Goal: Information Seeking & Learning: Check status

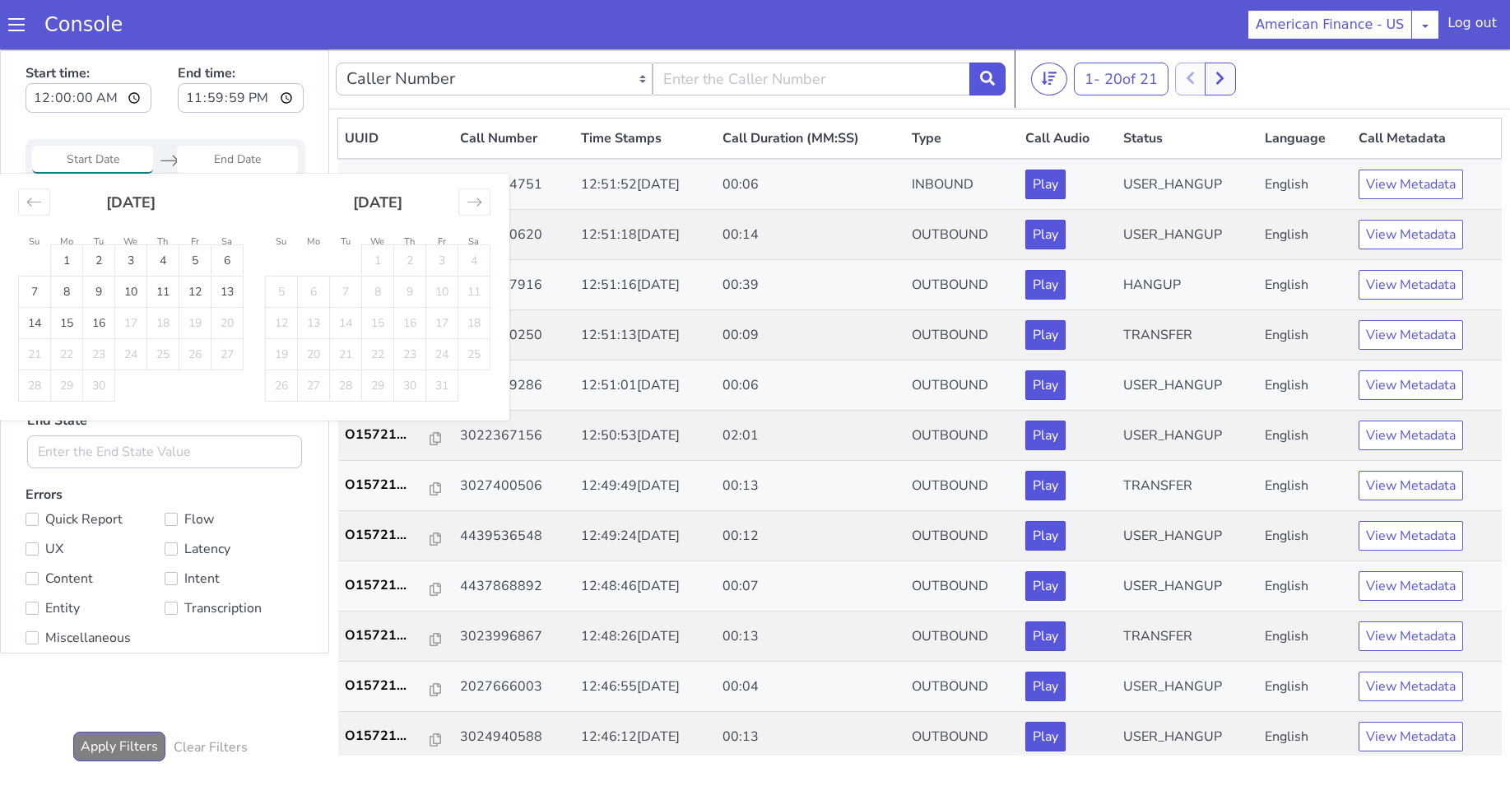
click at [77, 162] on input "Start Date" at bounding box center [92, 160] width 121 height 28
click at [97, 321] on td "16" at bounding box center [99, 323] width 32 height 31
type input "16 Sep 2025"
click at [103, 319] on td "16" at bounding box center [99, 323] width 32 height 31
type input "16 Sep 2025"
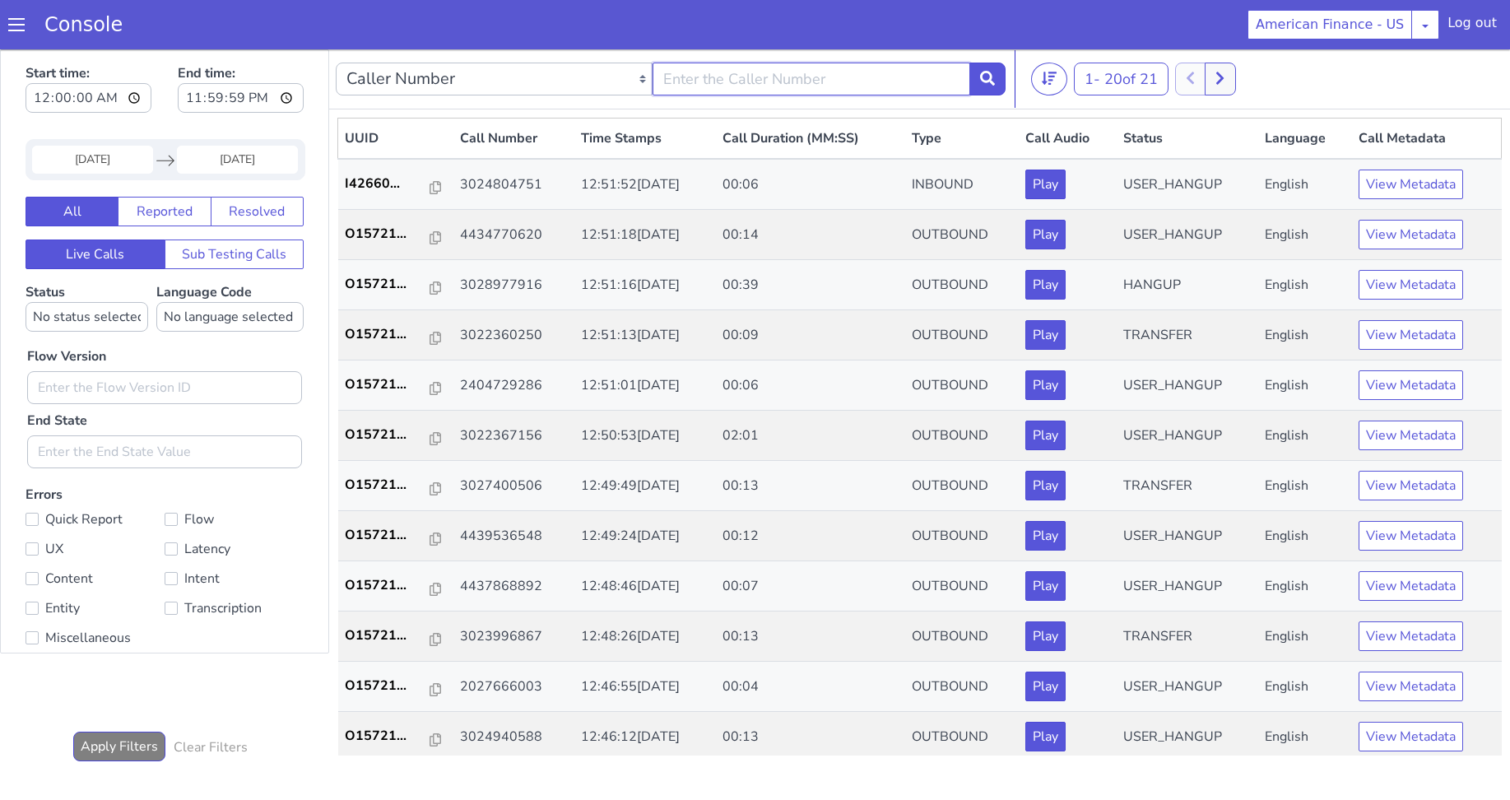
click at [704, 92] on input "text" at bounding box center [810, 79] width 317 height 33
click at [755, 82] on input "text" at bounding box center [810, 79] width 317 height 33
paste input "3027400506"
type input "3027400506"
click at [996, 77] on button at bounding box center [987, 79] width 36 height 33
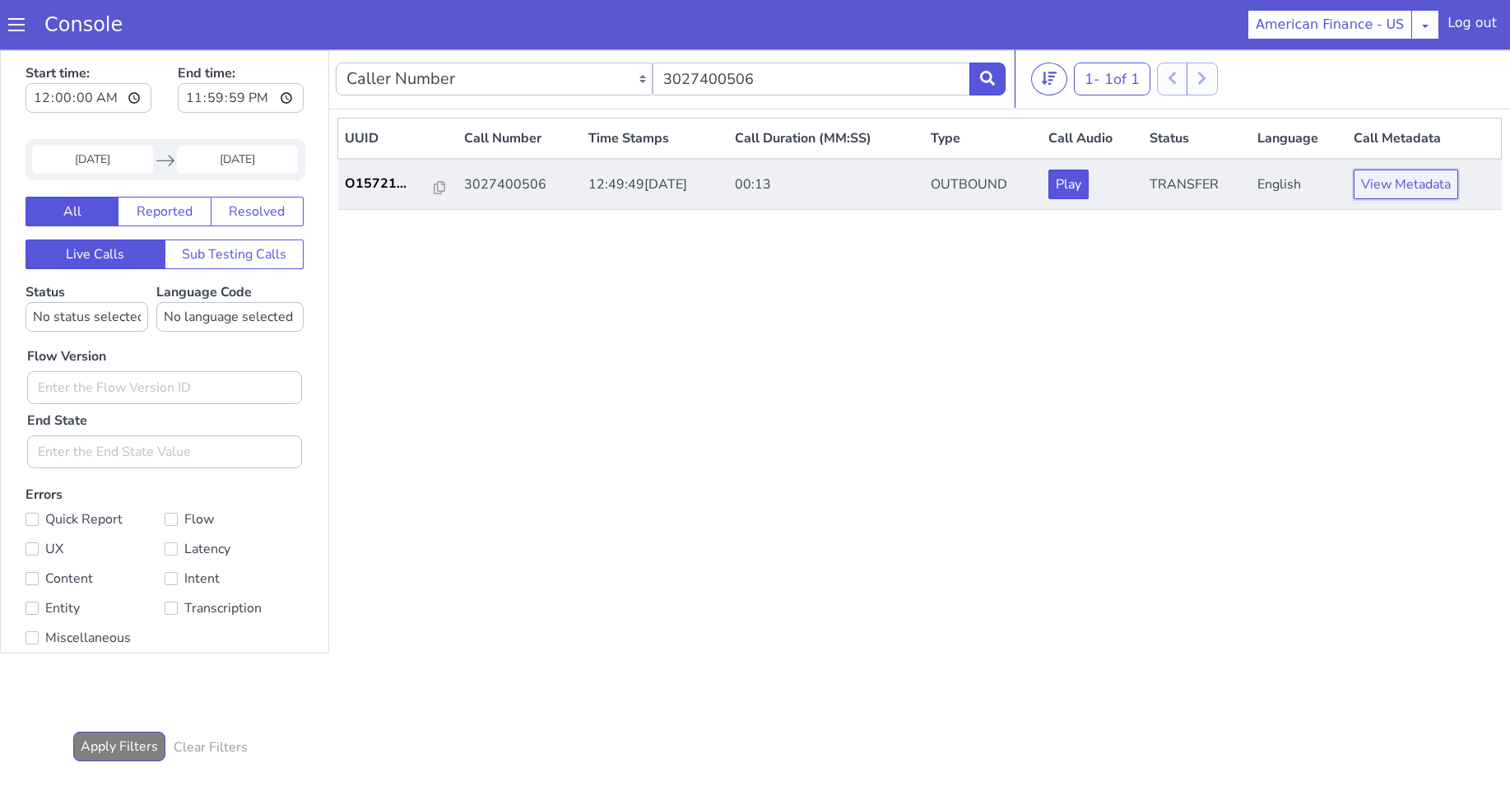
click at [1445, 191] on button "View Metadata" at bounding box center [1406, 185] width 104 height 30
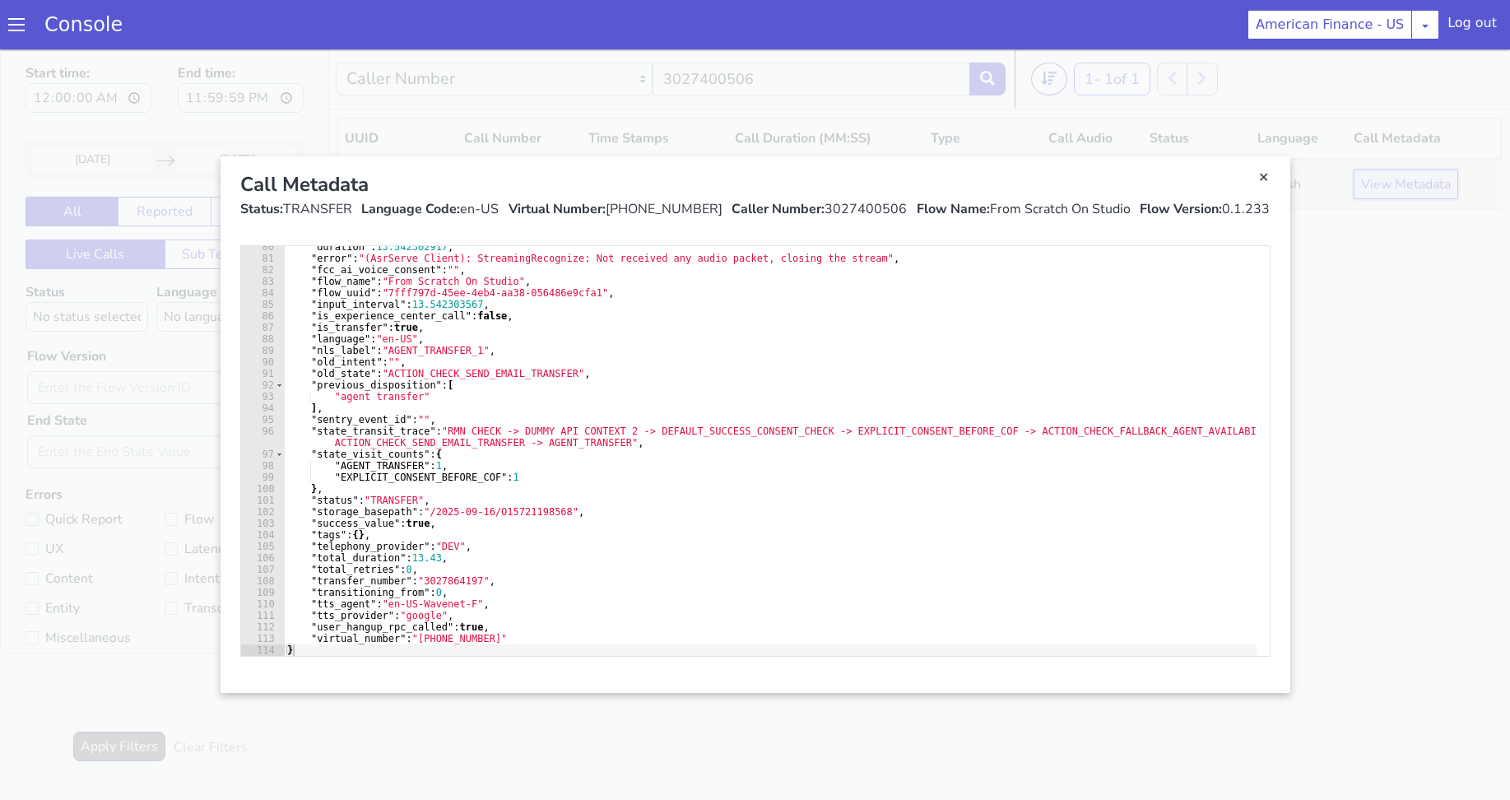
scroll to position [5, 0]
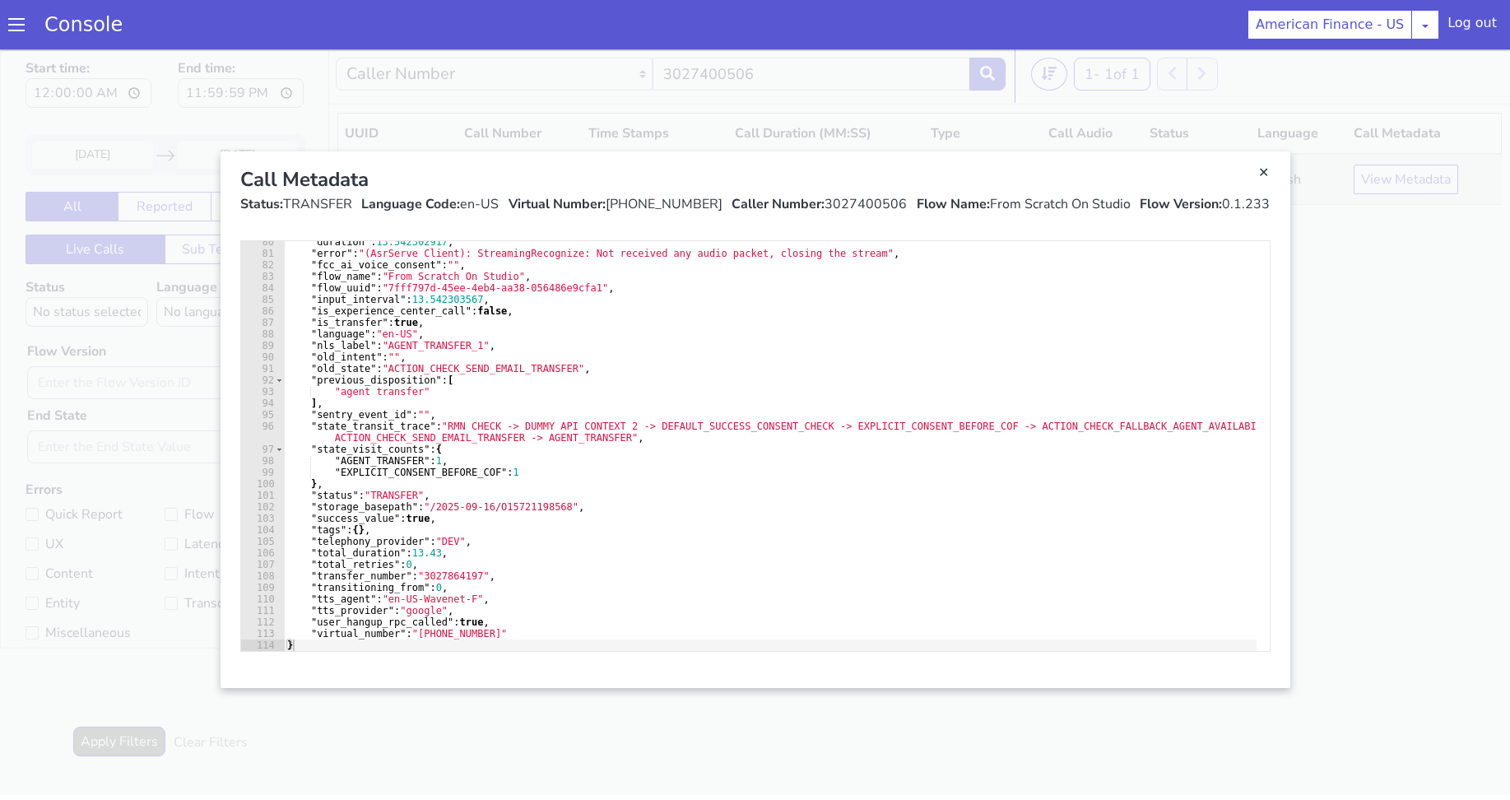
click at [1324, 307] on link "Close" at bounding box center [755, 419] width 1510 height 750
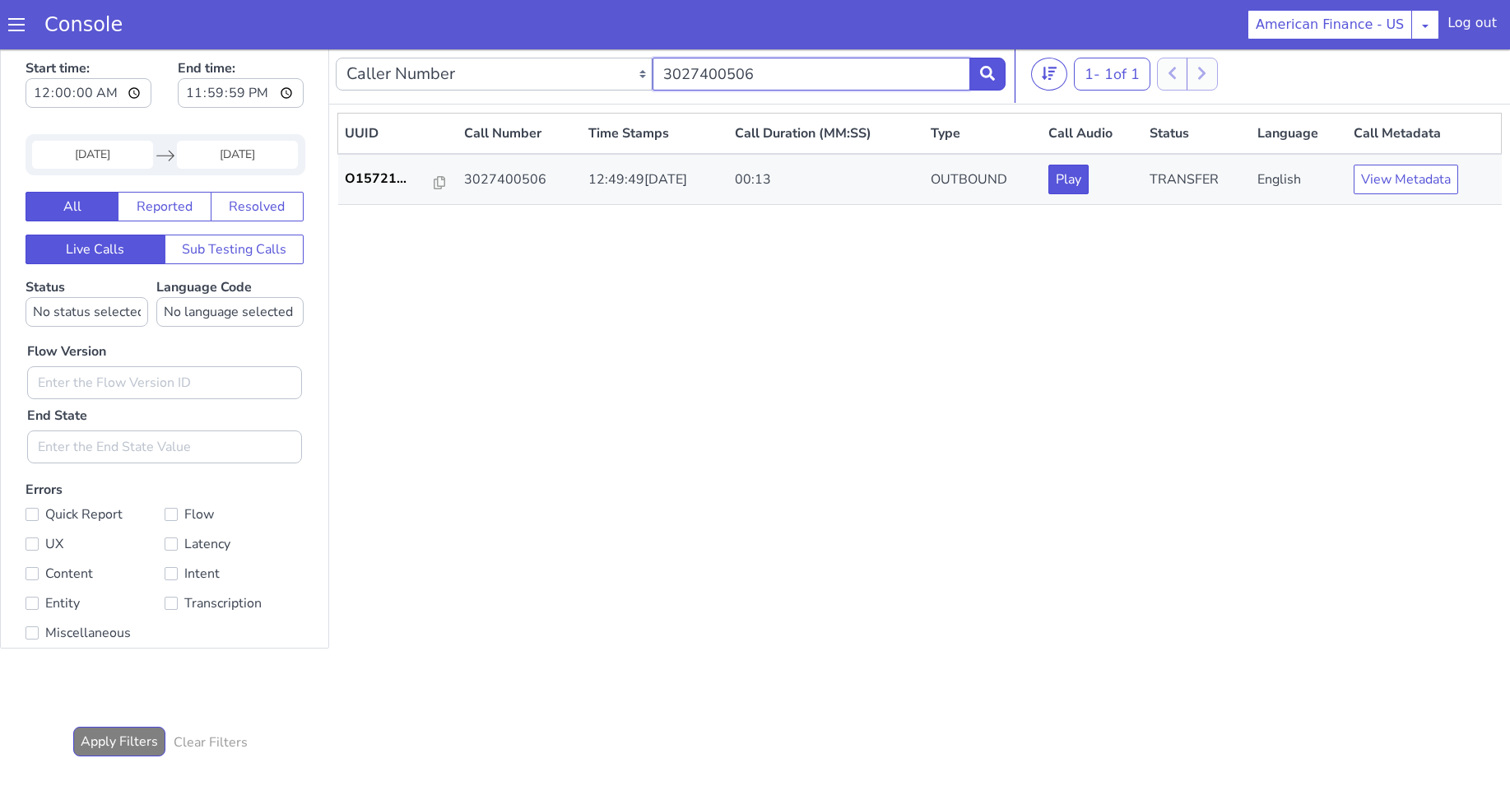
drag, startPoint x: 694, startPoint y: 72, endPoint x: 548, endPoint y: 73, distance: 145.6
click at [549, 73] on div "Caller Number Call UUID Custom Parameter 3027400506" at bounding box center [671, 74] width 670 height 46
paste input "3023996867"
type input "3023996867"
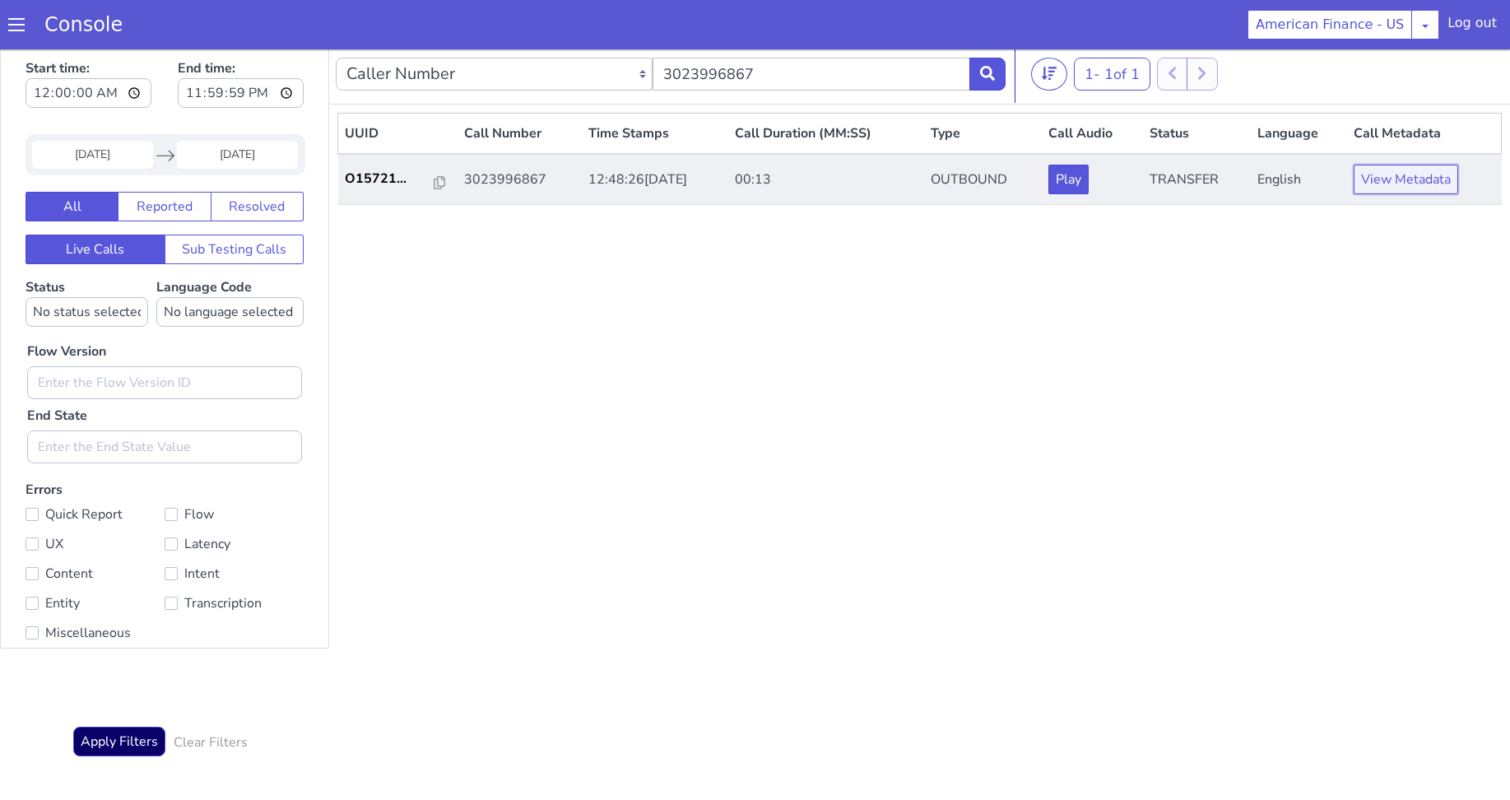
click at [1405, 174] on button "View Metadata" at bounding box center [1406, 180] width 104 height 30
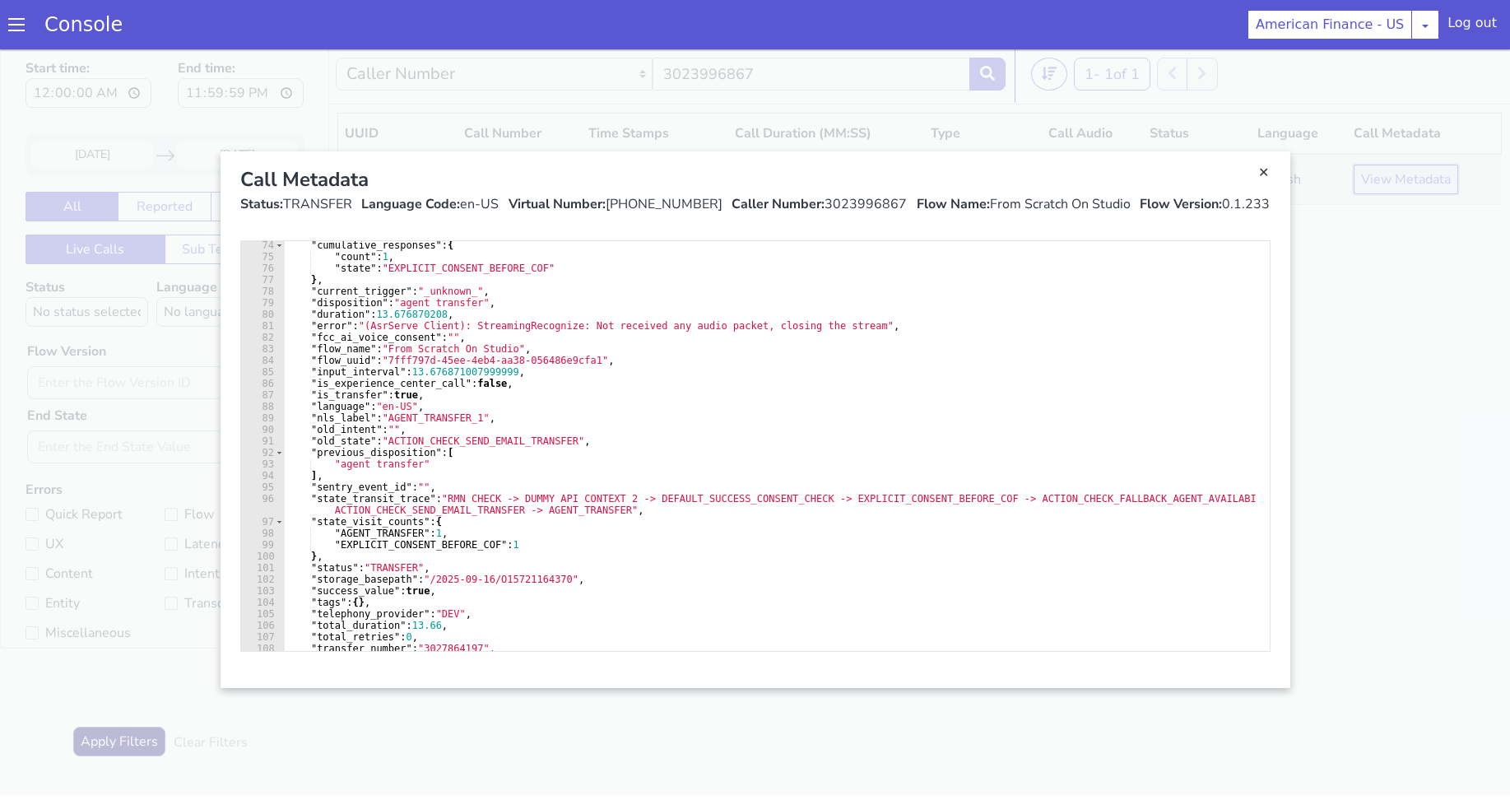
scroll to position [915, 0]
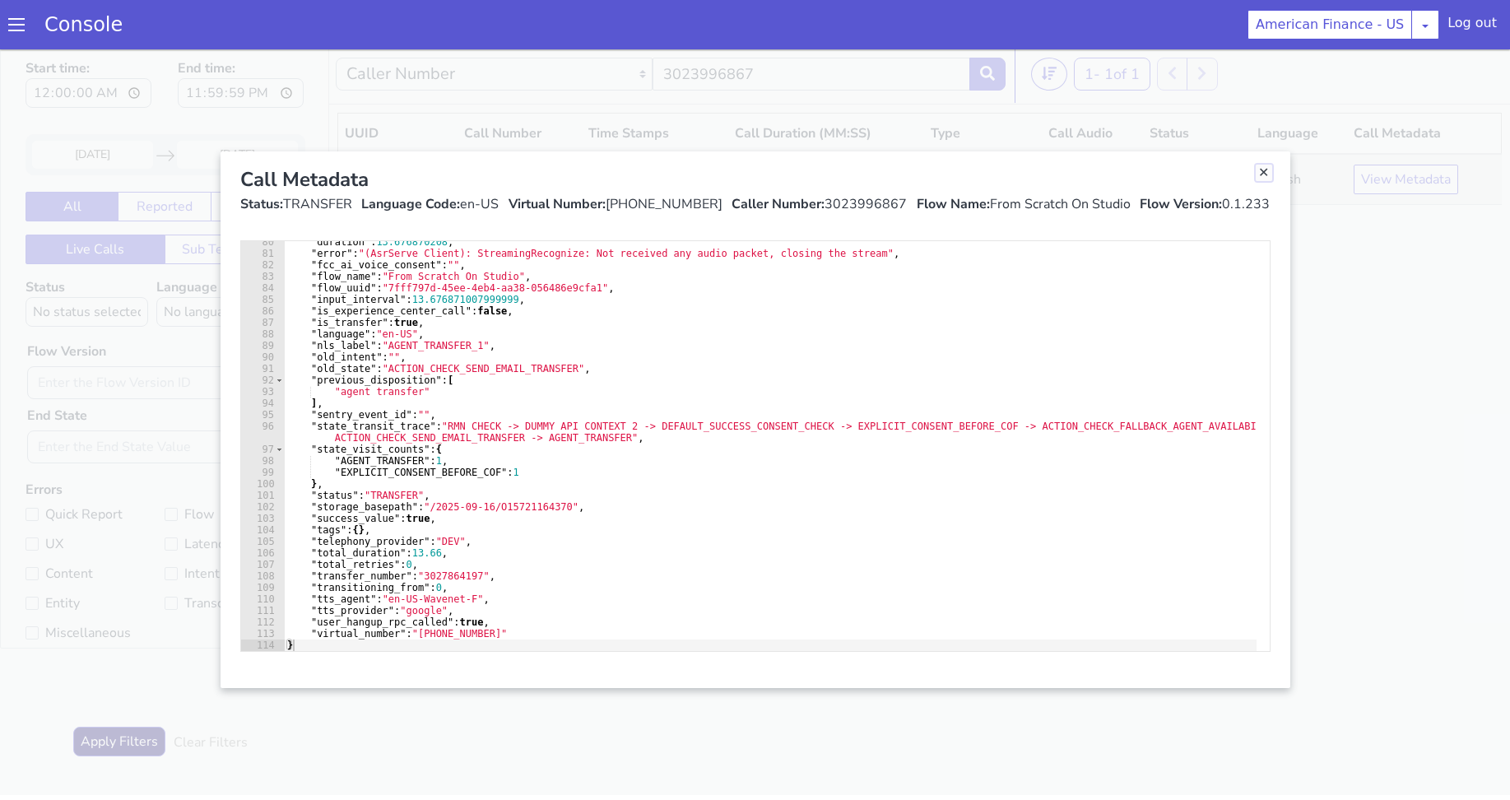
click at [1261, 170] on link "Close" at bounding box center [1264, 173] width 16 height 16
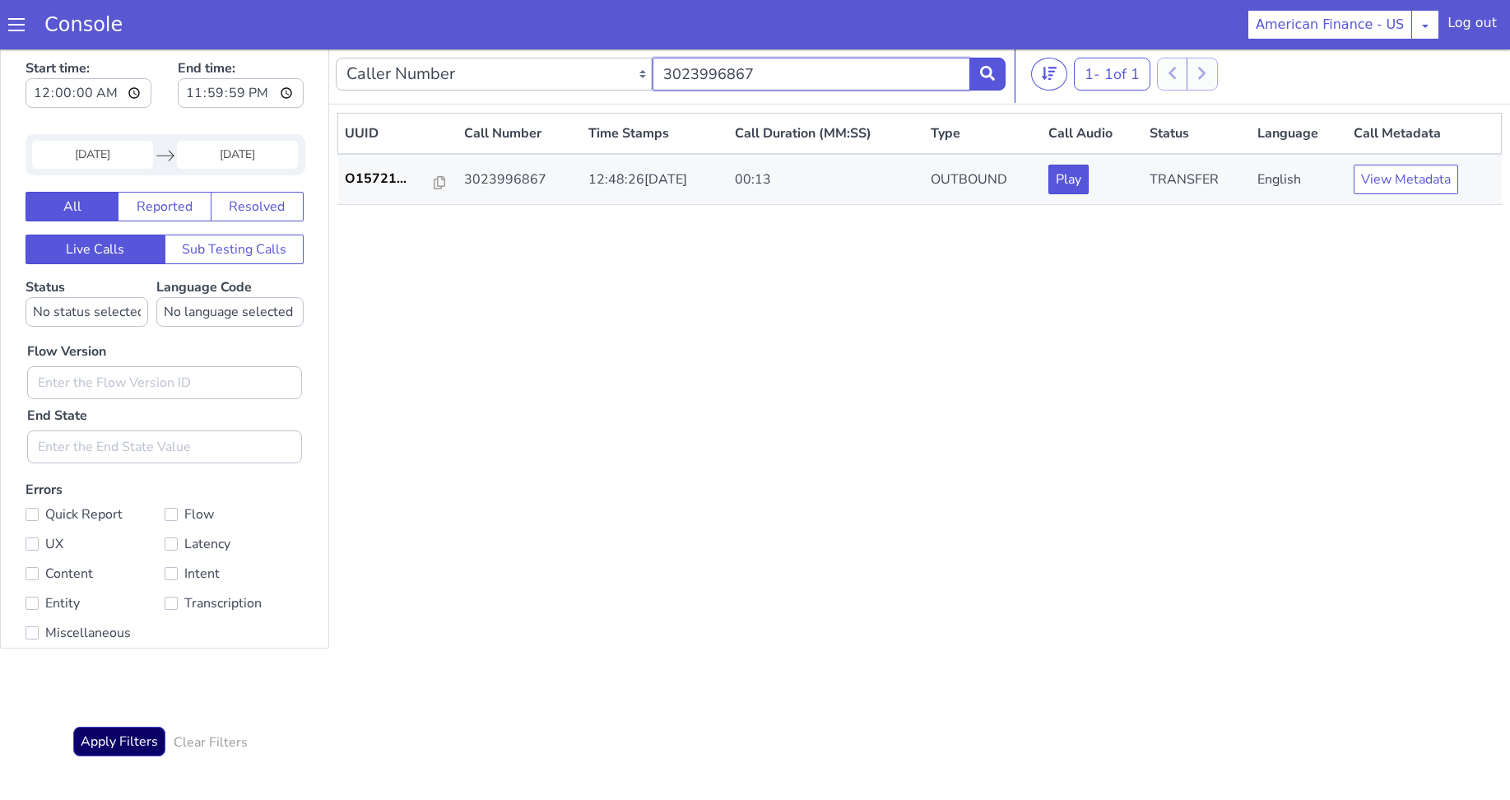
drag, startPoint x: 727, startPoint y: 71, endPoint x: 476, endPoint y: 58, distance: 251.3
click at [471, 62] on div "Caller Number Call UUID Custom Parameter 3023996867" at bounding box center [671, 74] width 670 height 46
paste input "4439281462"
type input "4439281462"
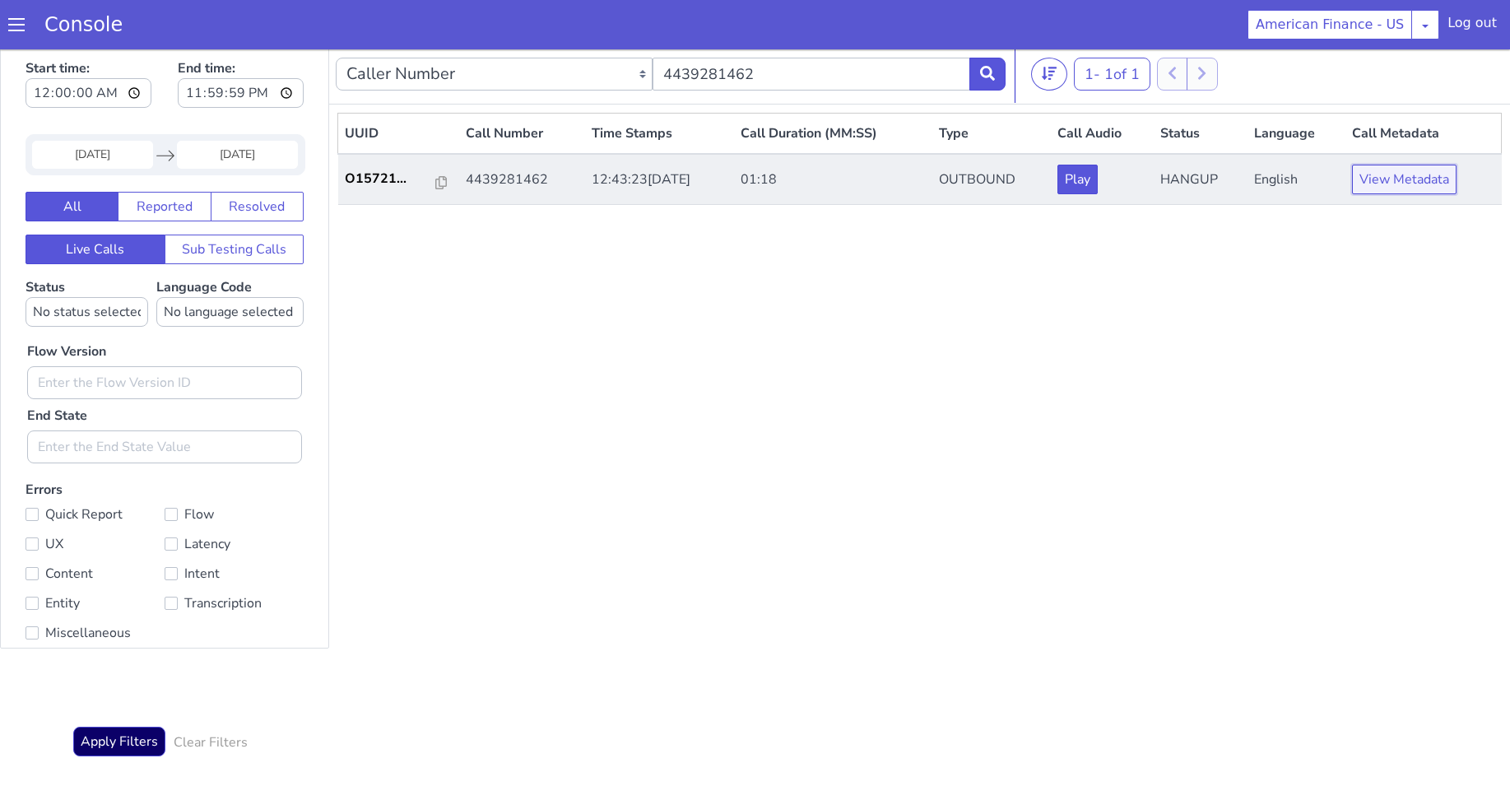
click at [1389, 182] on button "View Metadata" at bounding box center [1404, 180] width 104 height 30
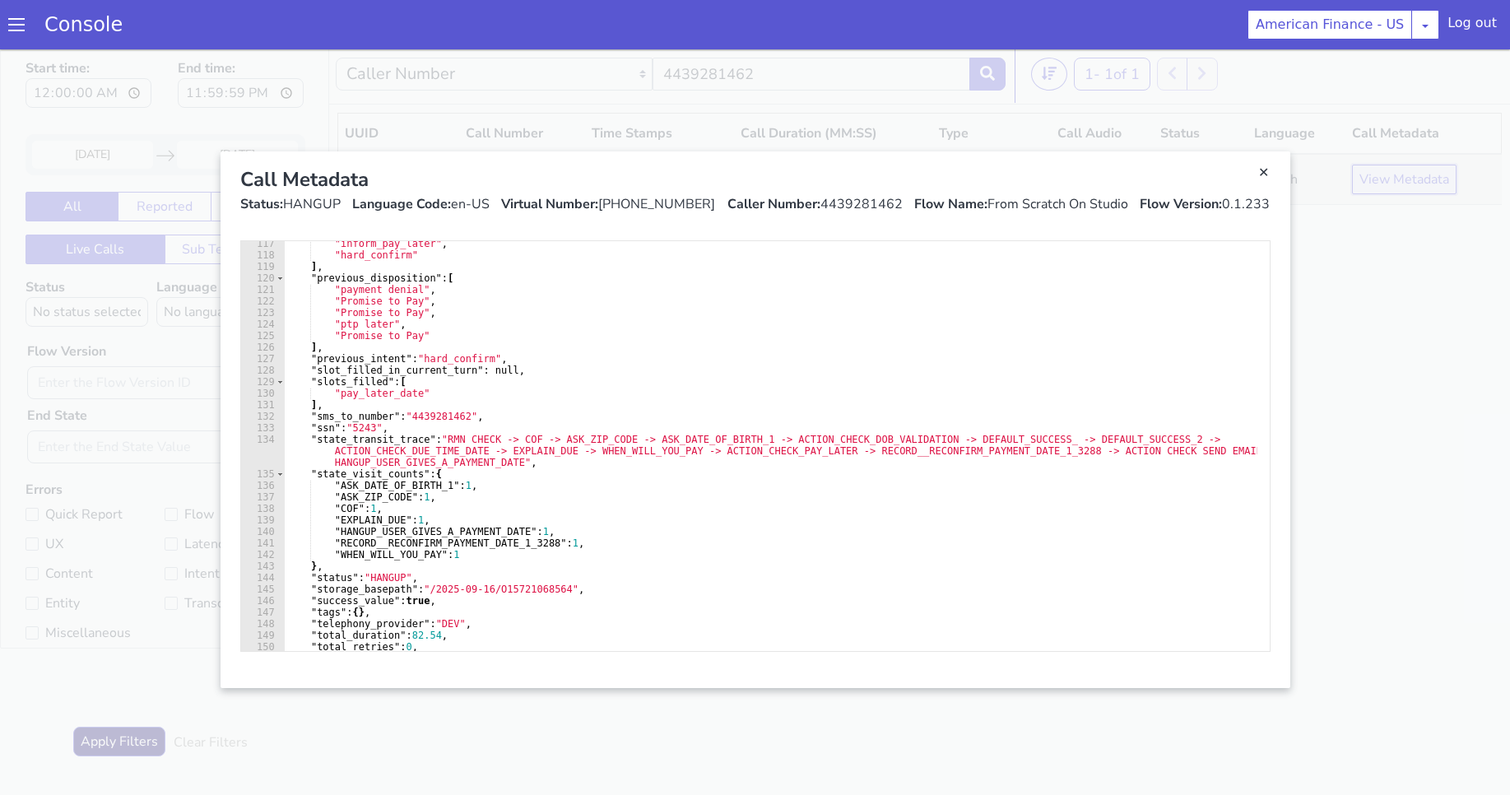
scroll to position [1287, 0]
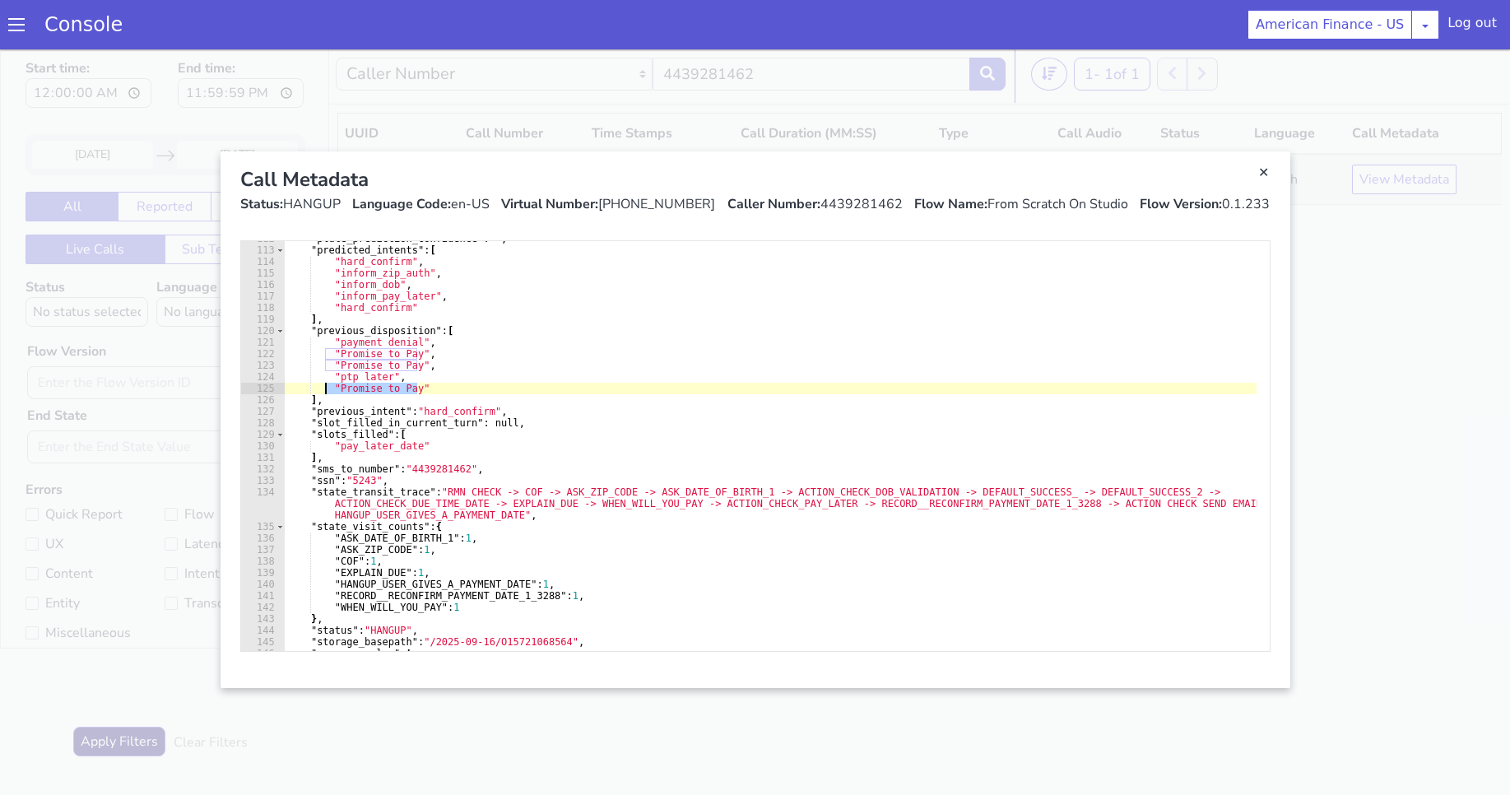
drag, startPoint x: 416, startPoint y: 388, endPoint x: 327, endPoint y: 386, distance: 88.1
click at [327, 386] on div ""plute_prediction_confidence" : "" , "predicted_intents" : [ "hard_confirm" , "…" at bounding box center [770, 449] width 973 height 433
drag, startPoint x: 327, startPoint y: 386, endPoint x: 363, endPoint y: 383, distance: 35.5
drag, startPoint x: 363, startPoint y: 383, endPoint x: 578, endPoint y: 337, distance: 219.8
click at [578, 337] on div ""plute_prediction_confidence" : "" , "predicted_intents" : [ "hard_confirm" , "…" at bounding box center [770, 449] width 973 height 433
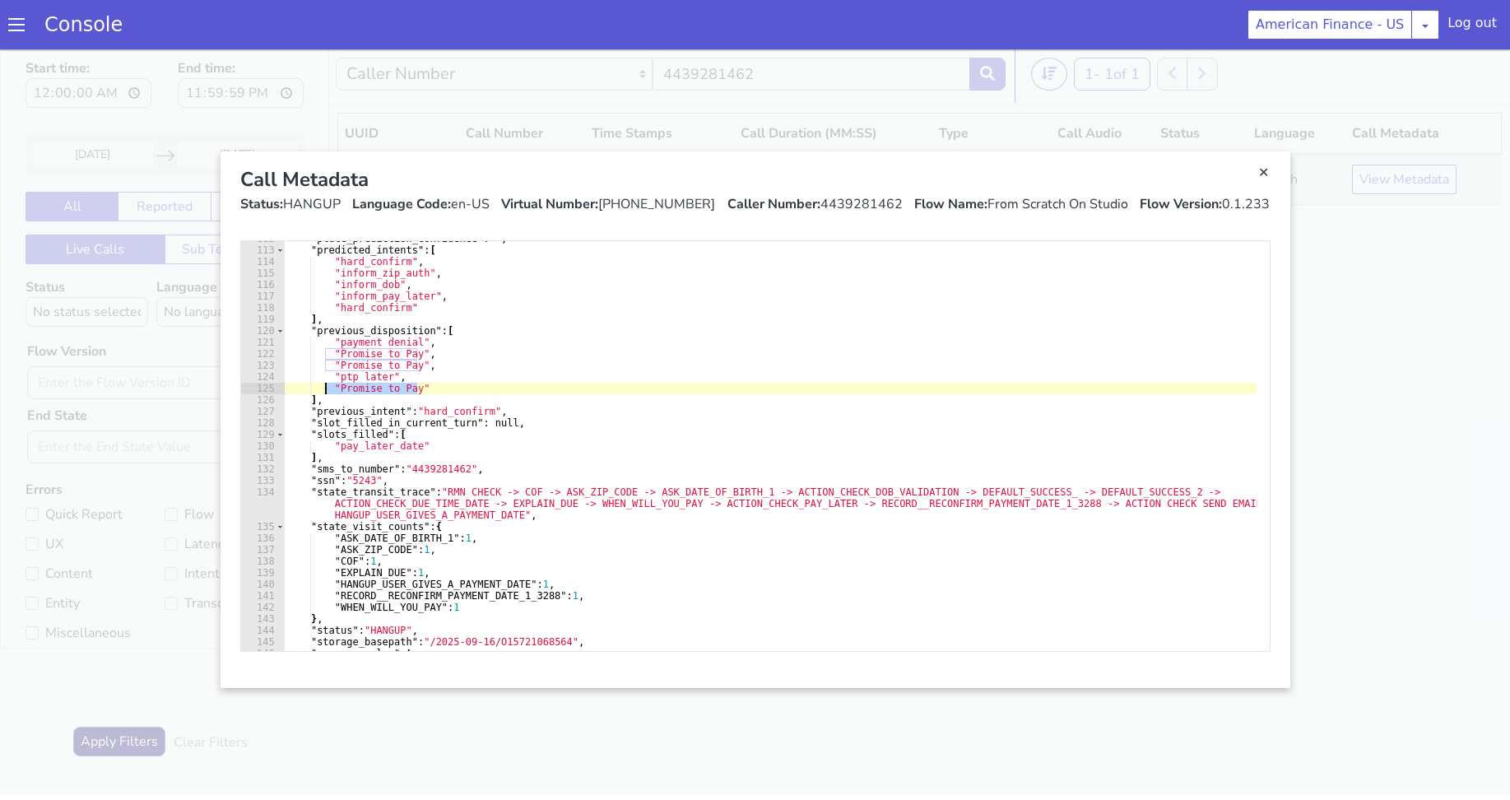
type textarea ""payment denial","
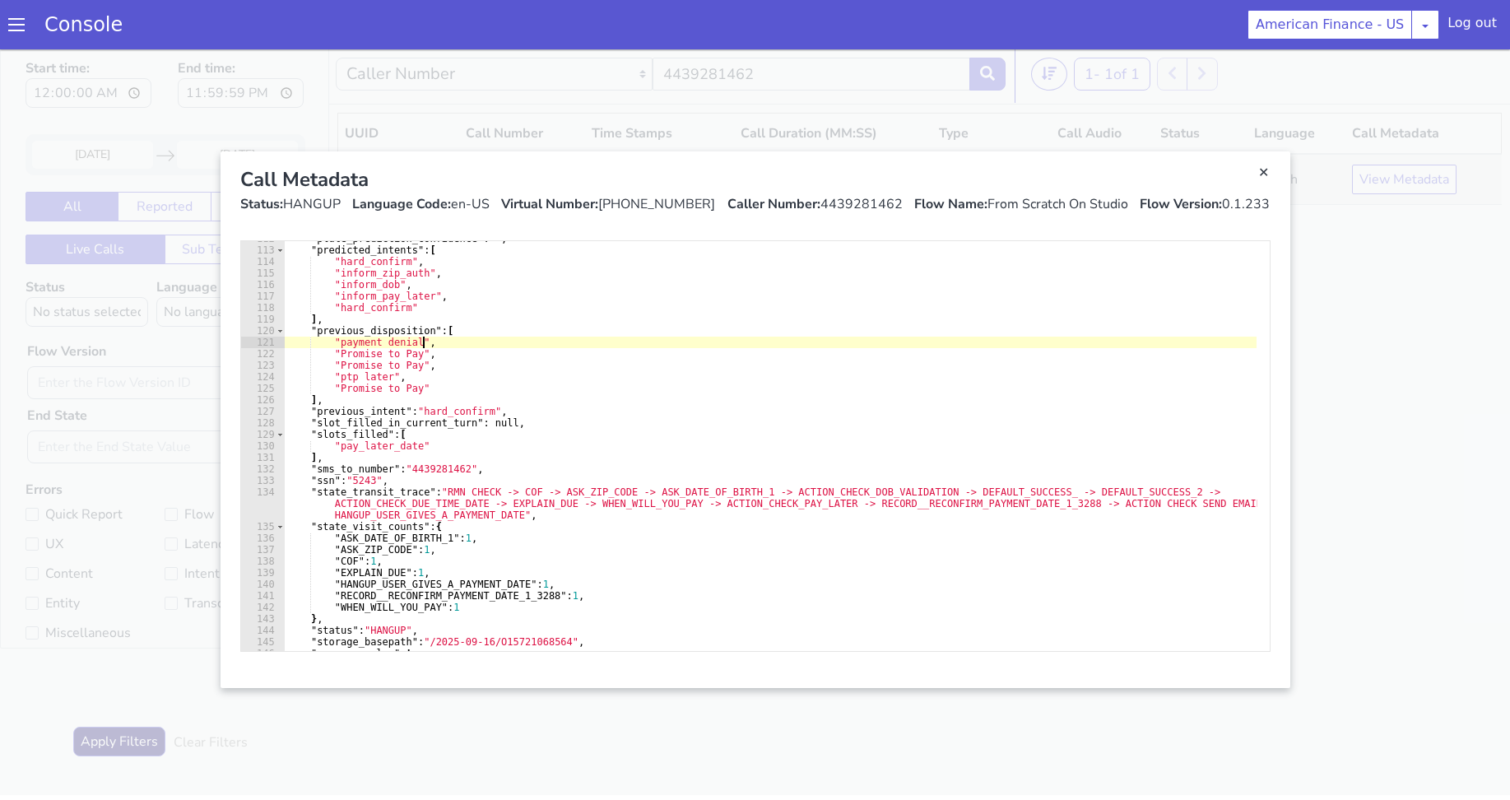
scroll to position [1024, 0]
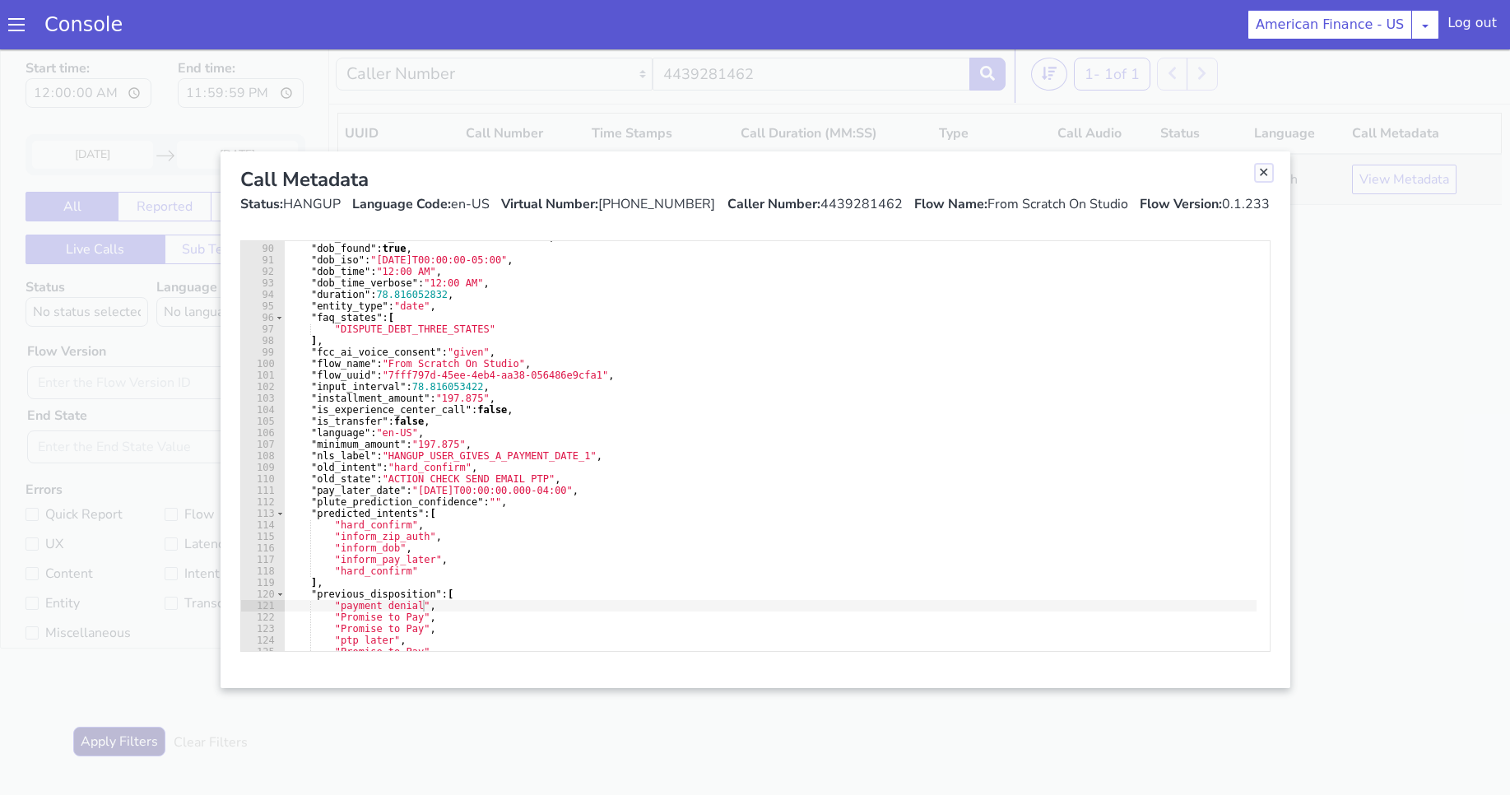
click at [1262, 180] on link "Close" at bounding box center [1264, 173] width 16 height 16
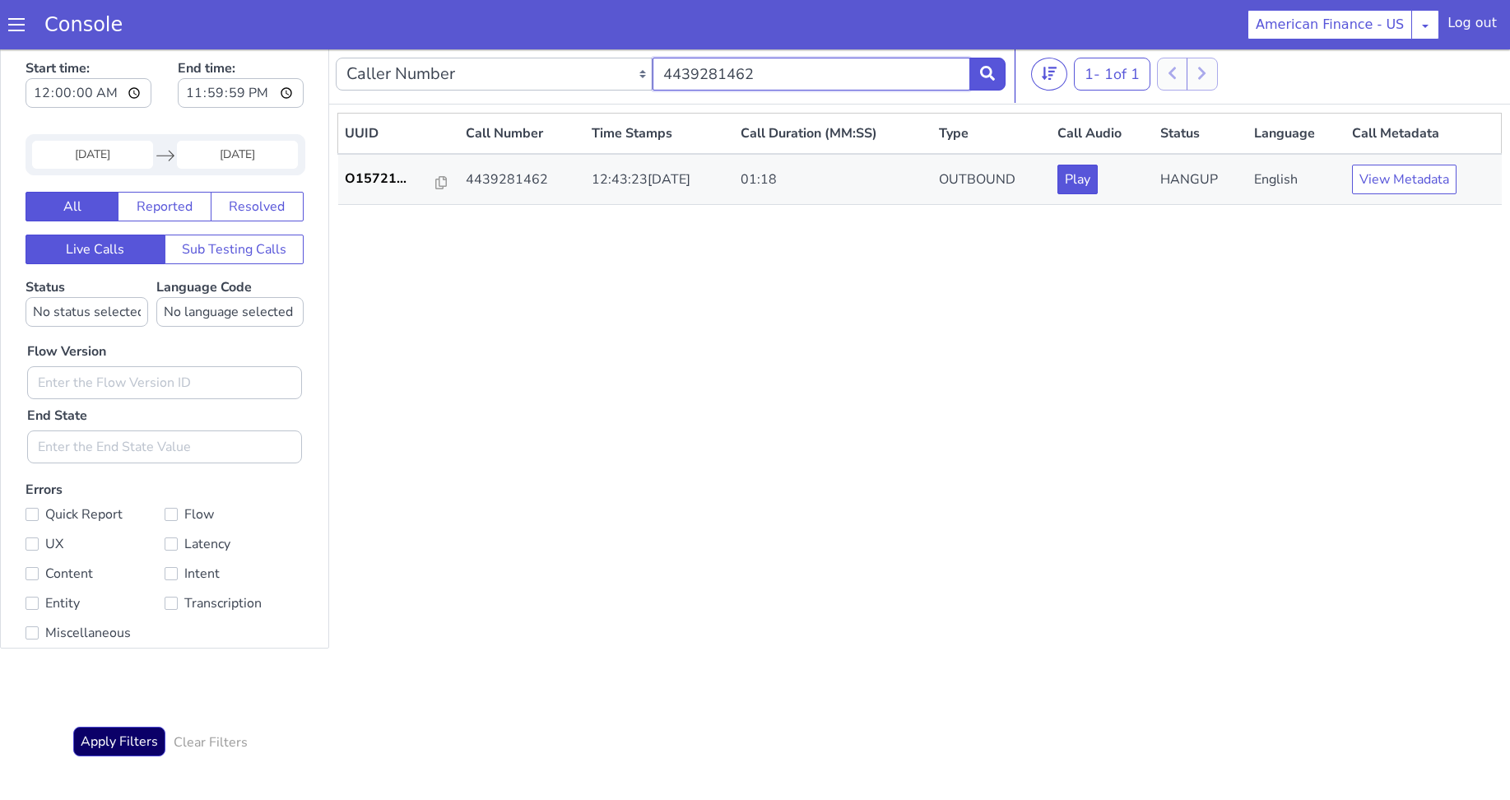
drag, startPoint x: 780, startPoint y: 79, endPoint x: 539, endPoint y: 67, distance: 241.4
click at [539, 67] on div "Caller Number Call UUID Custom Parameter 4439281462" at bounding box center [671, 74] width 670 height 46
paste input "3023636728"
type input "3023636728"
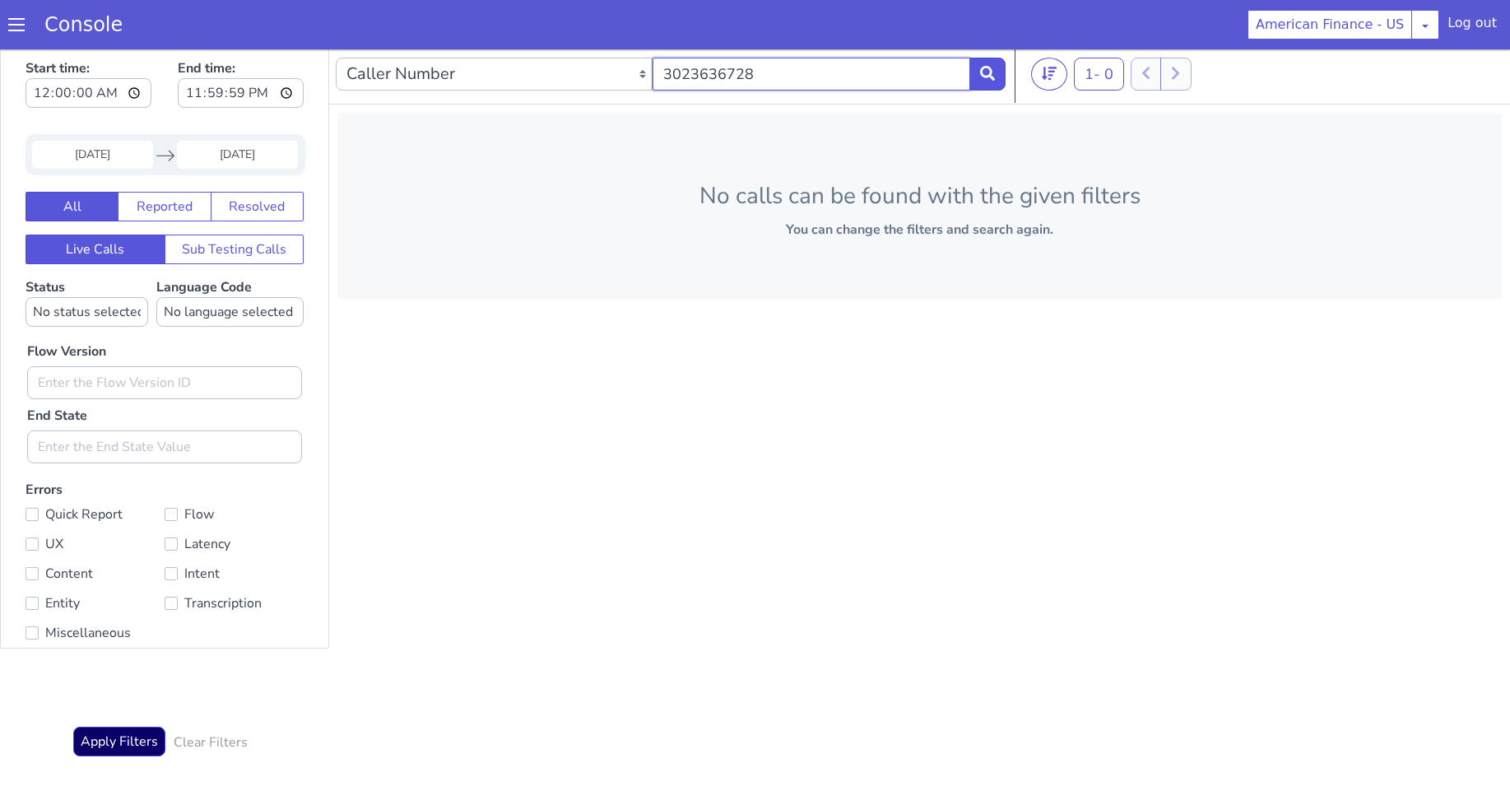
click at [790, 77] on input "3023636728" at bounding box center [810, 74] width 317 height 33
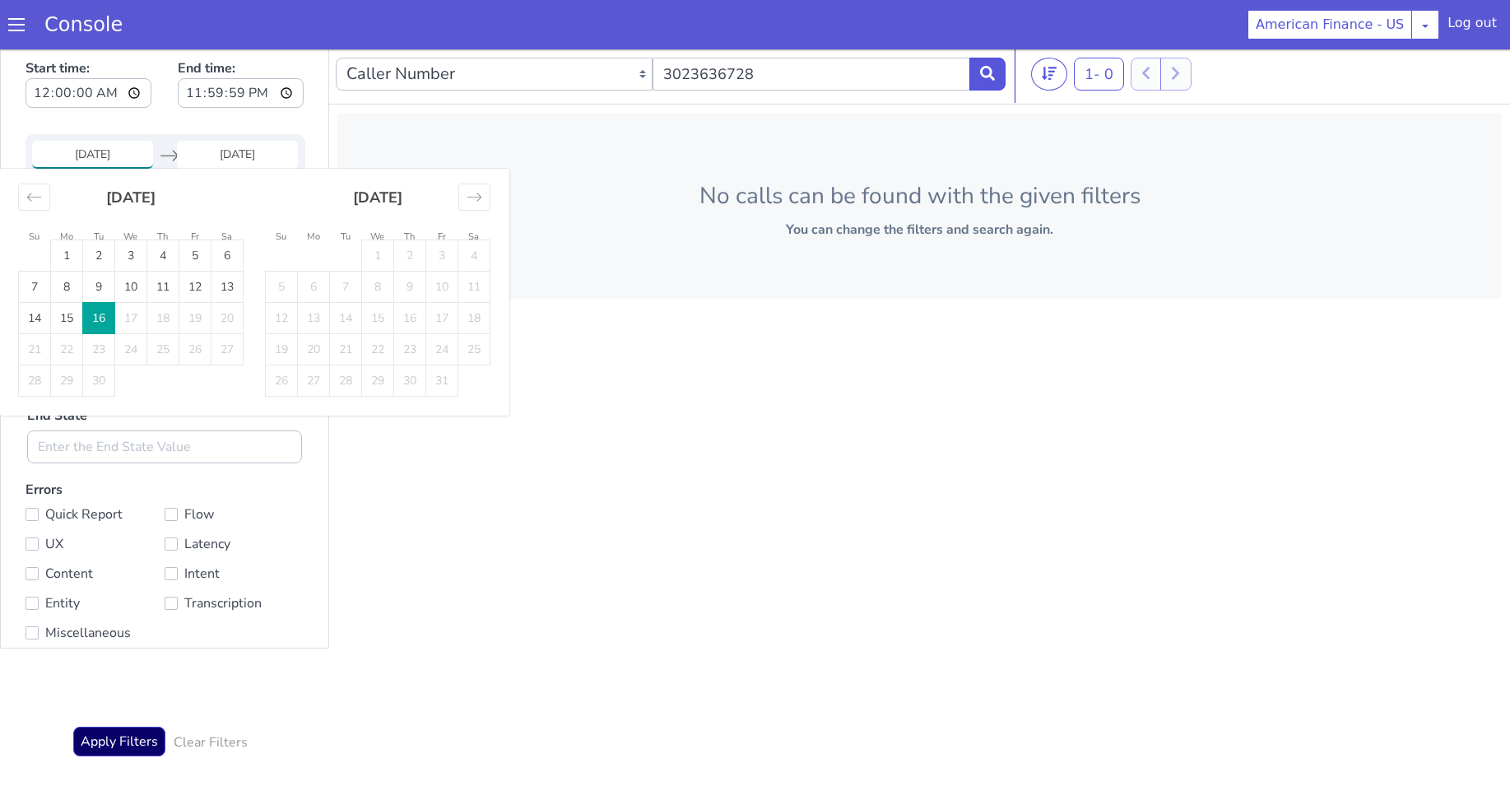
click at [106, 165] on input "16 Sep 2025" at bounding box center [92, 155] width 121 height 28
click at [72, 315] on td "15" at bounding box center [67, 318] width 32 height 31
type input "15 Sep 2025"
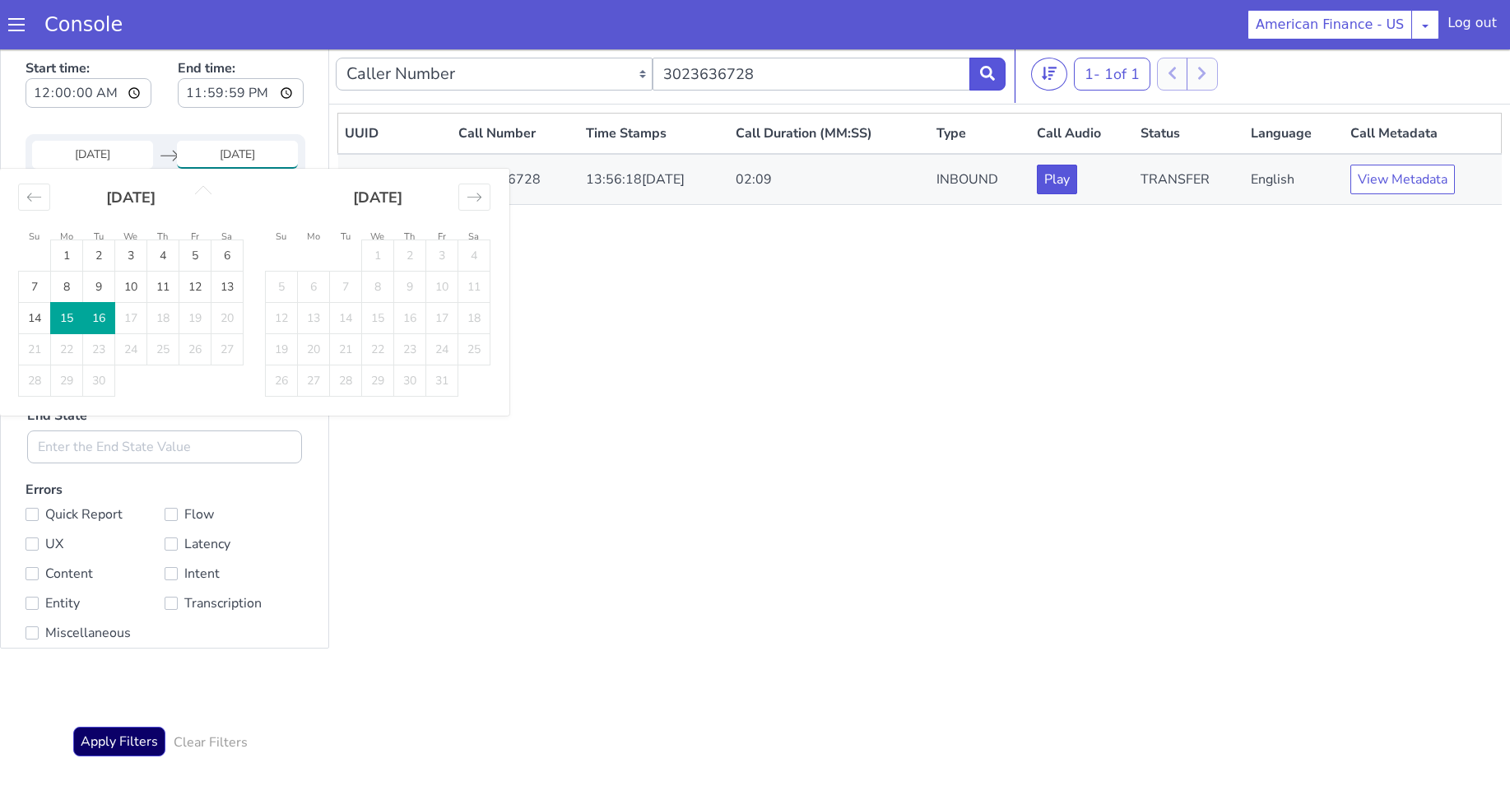
click at [236, 151] on input "16 Sep 2025" at bounding box center [237, 155] width 121 height 28
click at [231, 152] on input "16 Sep 2025" at bounding box center [237, 155] width 121 height 28
drag, startPoint x: 652, startPoint y: 429, endPoint x: 572, endPoint y: 398, distance: 86.2
click at [652, 420] on div "UUID Call Number Time Stamps Call Duration (MM:SS) Type Call Audio Status Langu…" at bounding box center [919, 432] width 1164 height 638
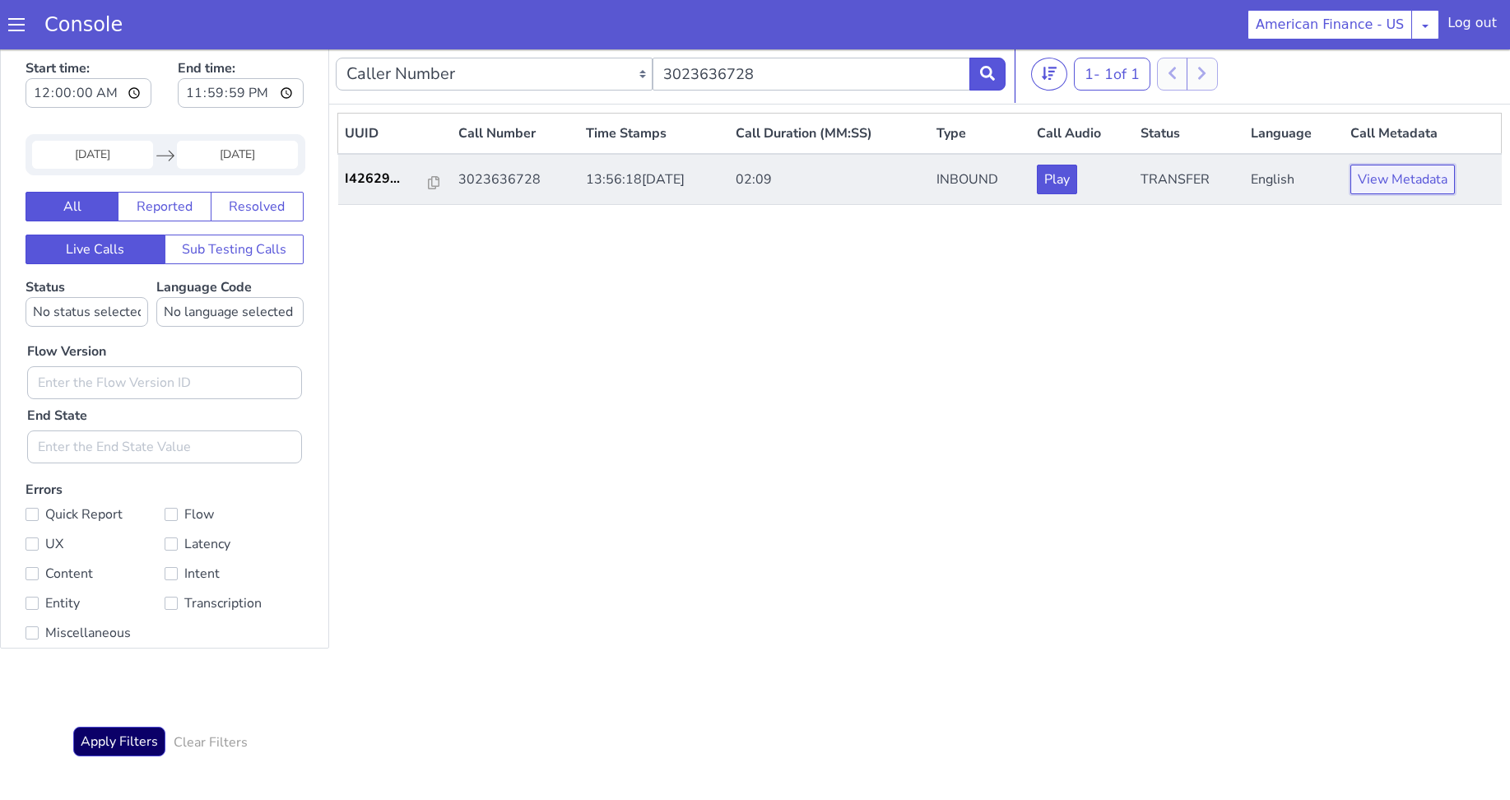
click at [1439, 179] on button "View Metadata" at bounding box center [1402, 180] width 104 height 30
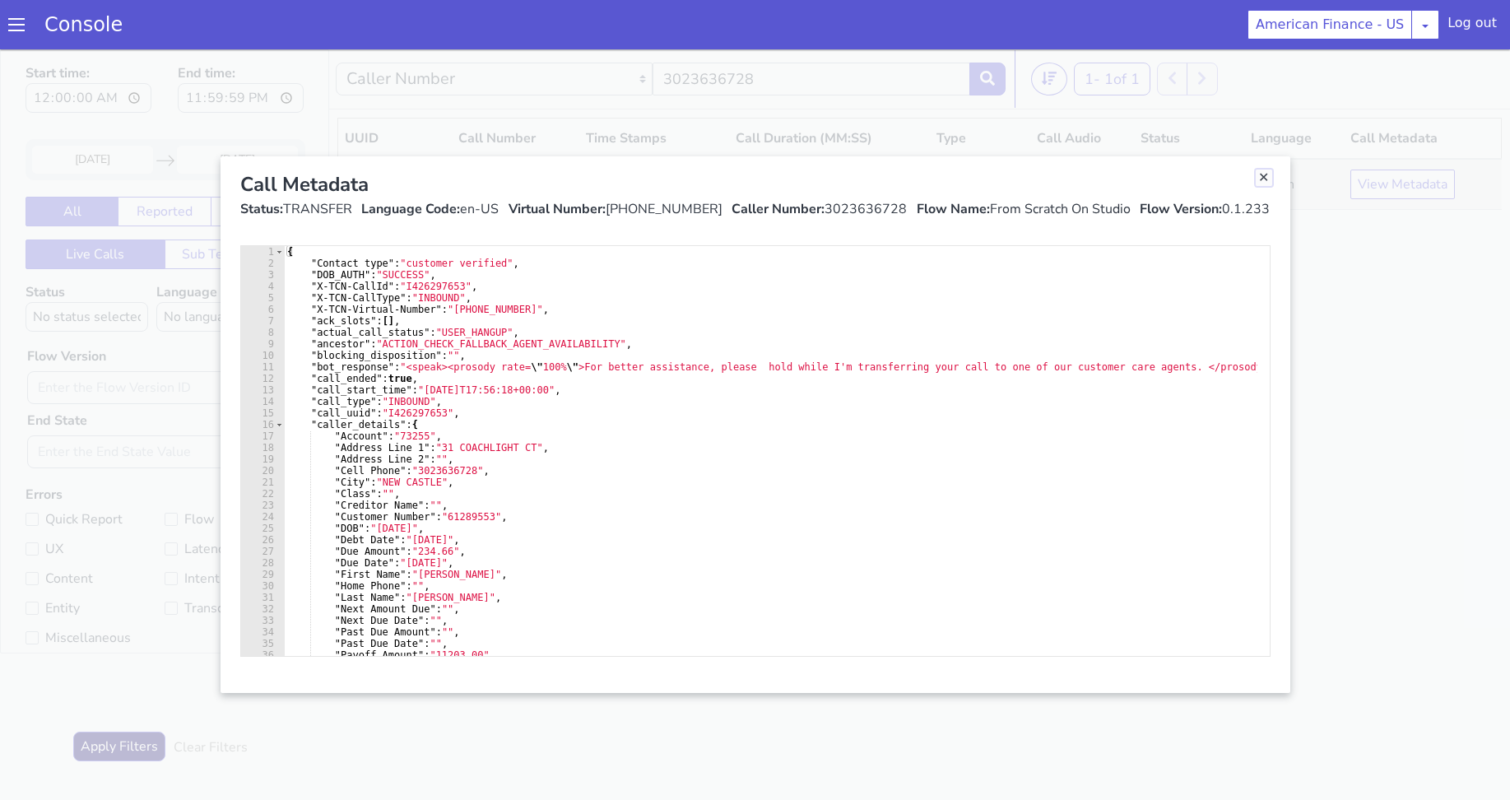
click at [1262, 181] on link "Close" at bounding box center [1264, 178] width 16 height 16
